Goal: Navigation & Orientation: Find specific page/section

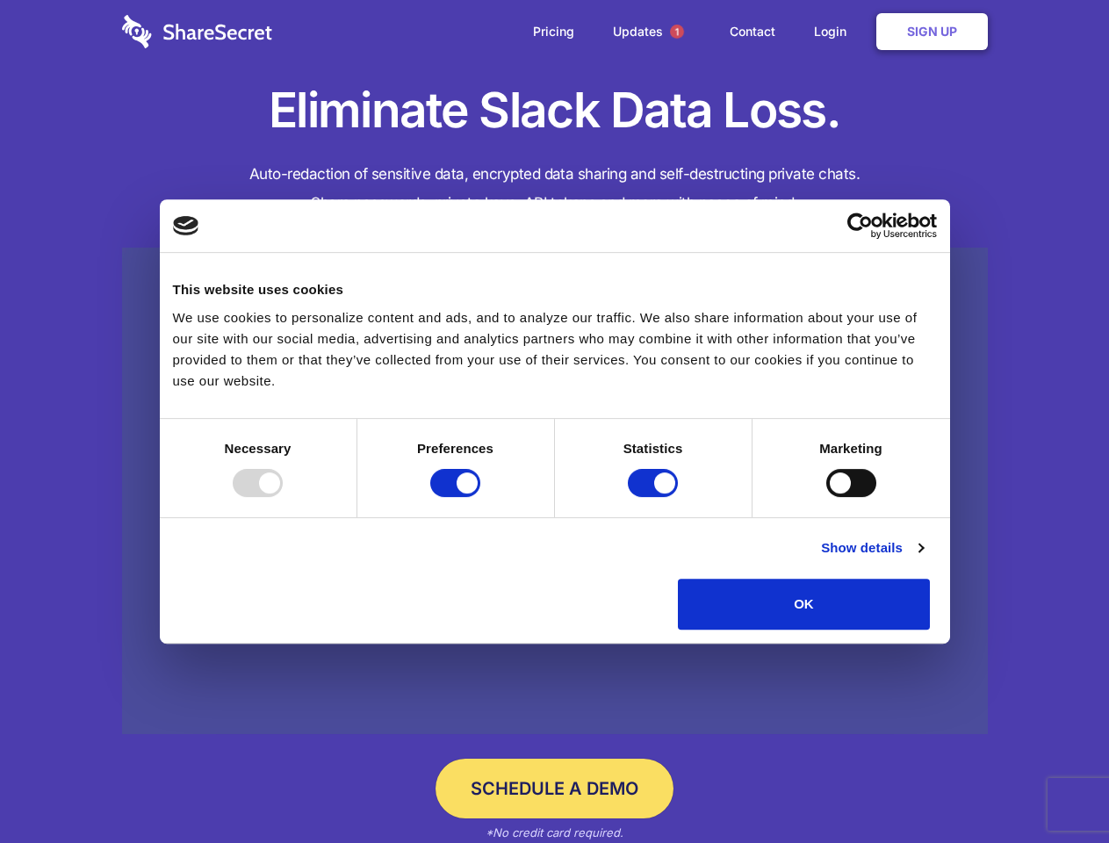
click at [283, 497] on div at bounding box center [258, 483] width 50 height 28
click at [480, 497] on input "Preferences" at bounding box center [455, 483] width 50 height 28
checkbox input "false"
click at [655, 497] on input "Statistics" at bounding box center [653, 483] width 50 height 28
checkbox input "false"
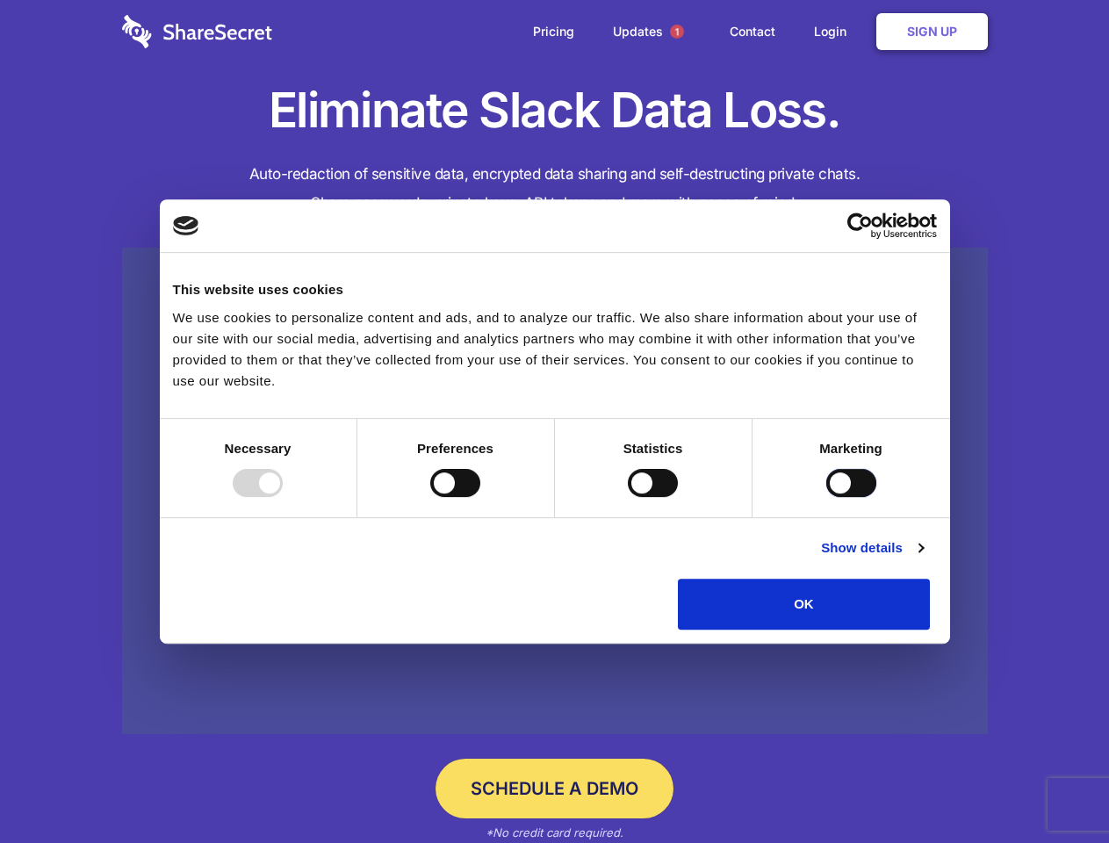
click at [827, 497] on input "Marketing" at bounding box center [852, 483] width 50 height 28
checkbox input "true"
click at [923, 559] on link "Show details" at bounding box center [872, 548] width 102 height 21
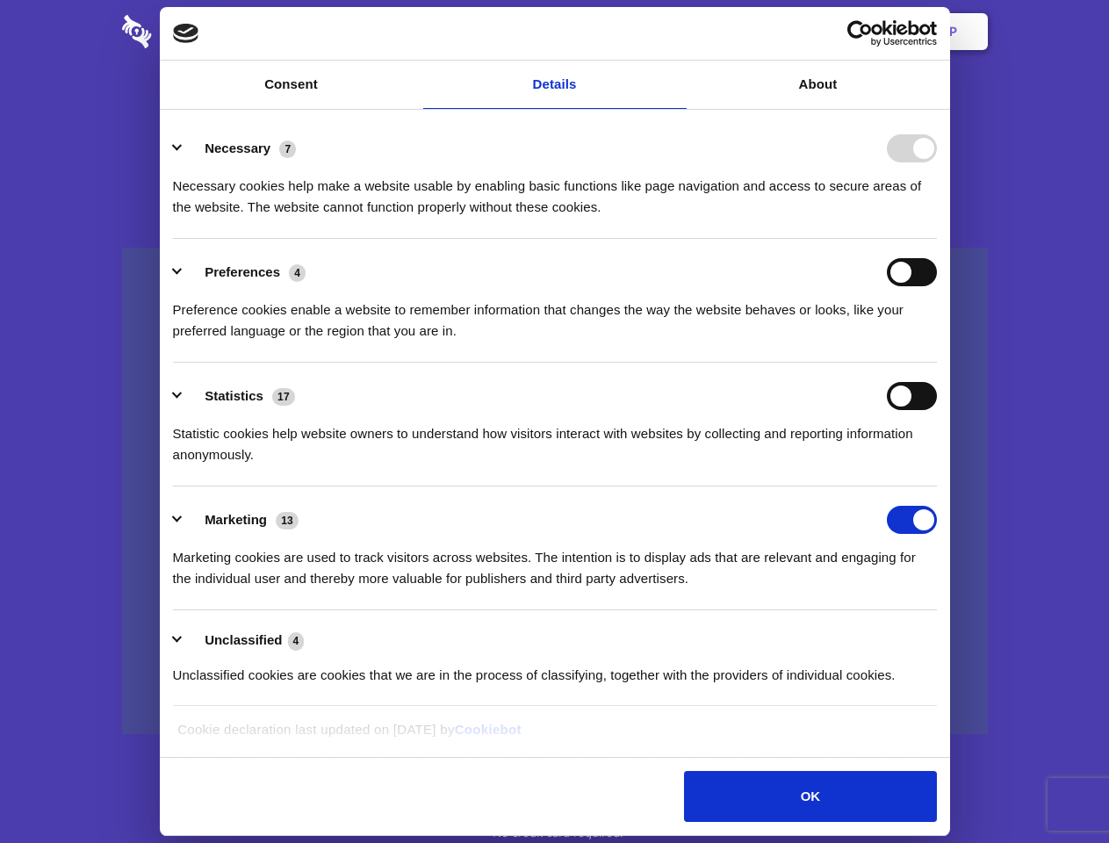
click at [937, 239] on li "Necessary 7 Necessary cookies help make a website usable by enabling basic func…" at bounding box center [555, 177] width 764 height 124
click at [676, 32] on span "1" at bounding box center [677, 32] width 14 height 14
